Goal: Transaction & Acquisition: Purchase product/service

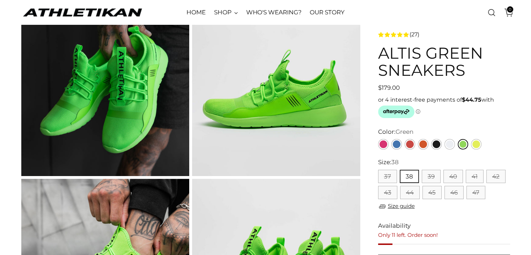
scroll to position [35, 0]
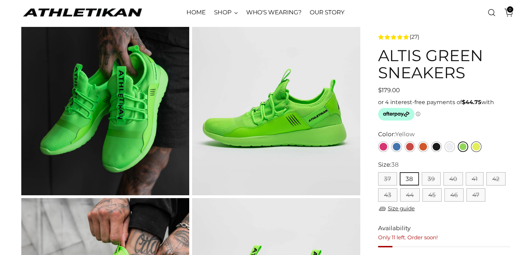
click at [473, 147] on link "Yellow" at bounding box center [476, 146] width 10 height 10
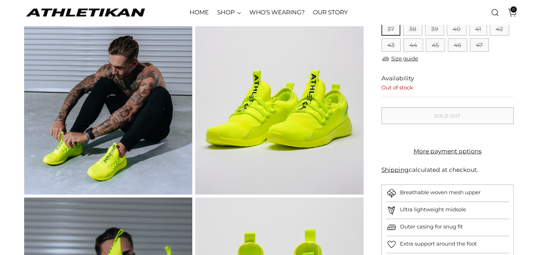
scroll to position [140, 0]
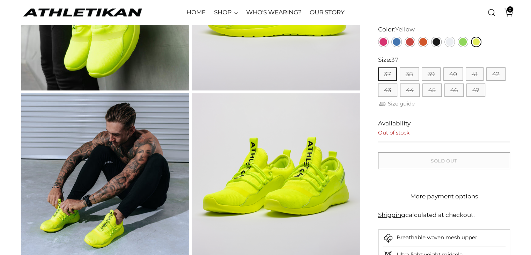
click at [398, 105] on link "Size guide" at bounding box center [396, 104] width 37 height 9
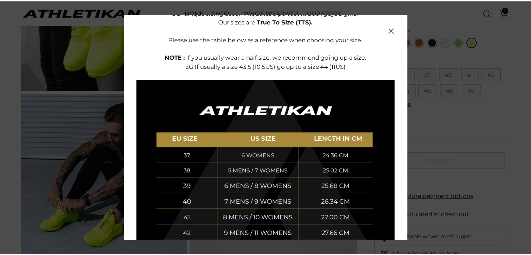
scroll to position [0, 0]
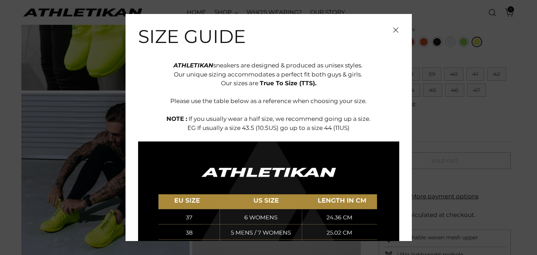
click at [393, 32] on icon "Close" at bounding box center [396, 30] width 6 height 6
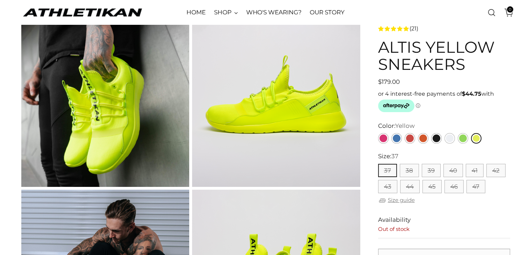
scroll to position [140, 0]
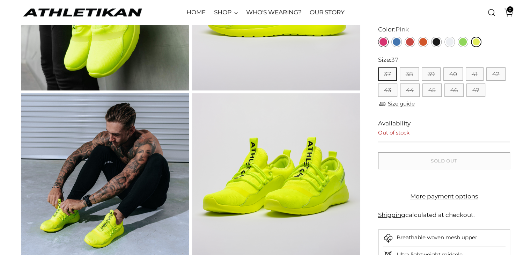
click at [381, 43] on link "Pink" at bounding box center [383, 42] width 10 height 10
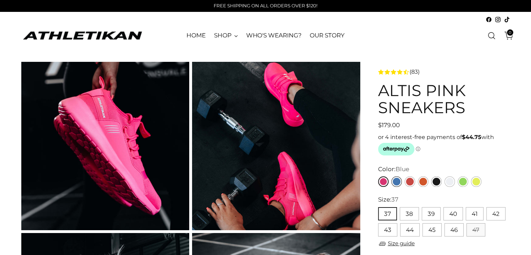
click at [393, 180] on link "Blue" at bounding box center [397, 181] width 10 height 10
